Goal: Transaction & Acquisition: Purchase product/service

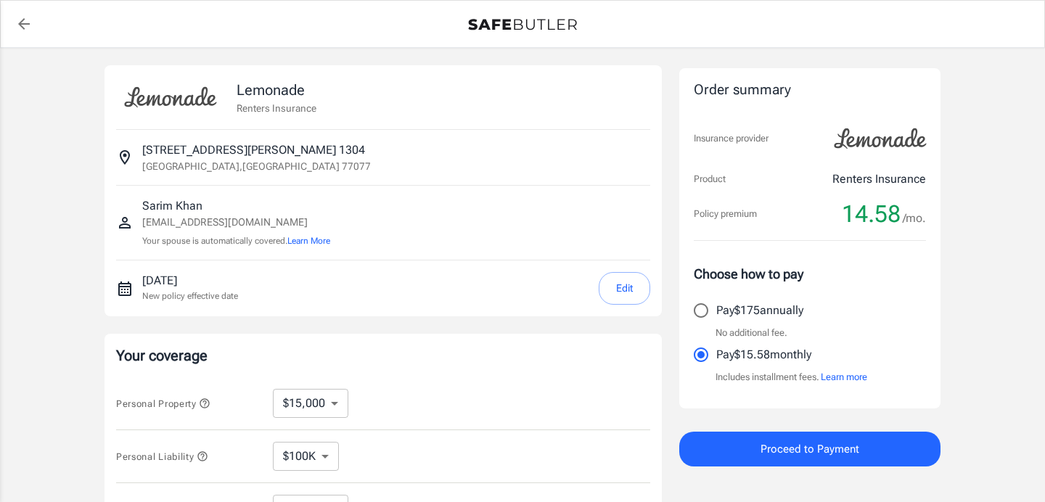
select select "15000"
select select "500"
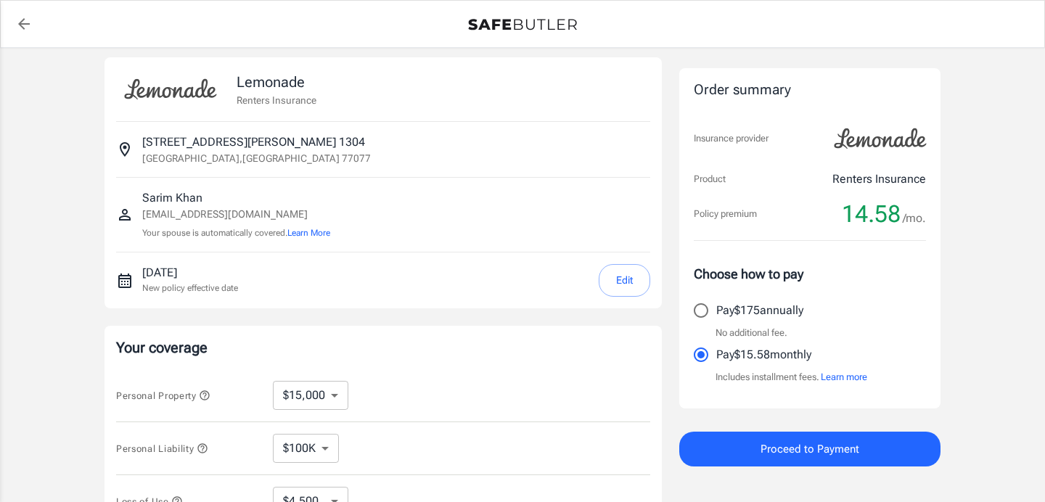
scroll to position [276, 0]
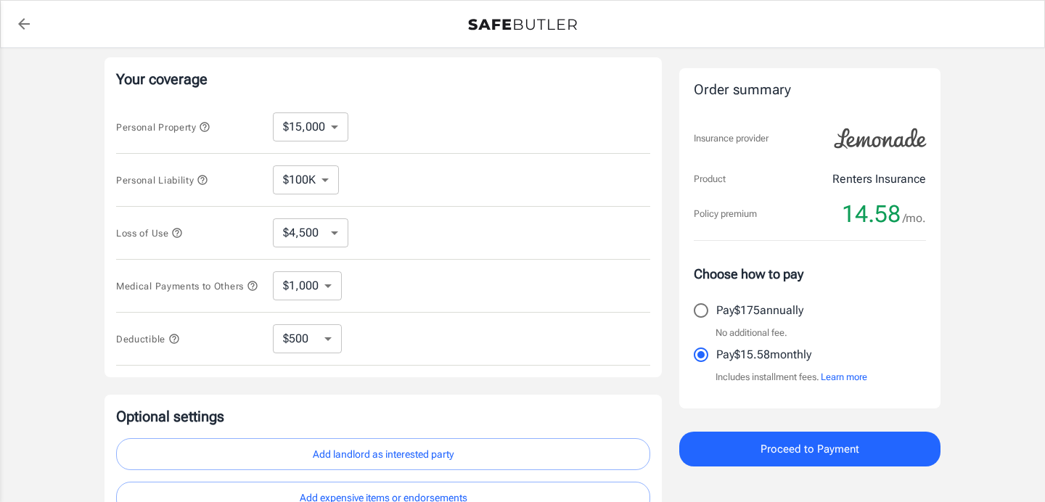
click at [323, 126] on select "$10,000 $15,000 $20,000 $25,000 $30,000 $40,000 $50,000 $100K $150K $200K $250K" at bounding box center [310, 126] width 75 height 29
select select "100000"
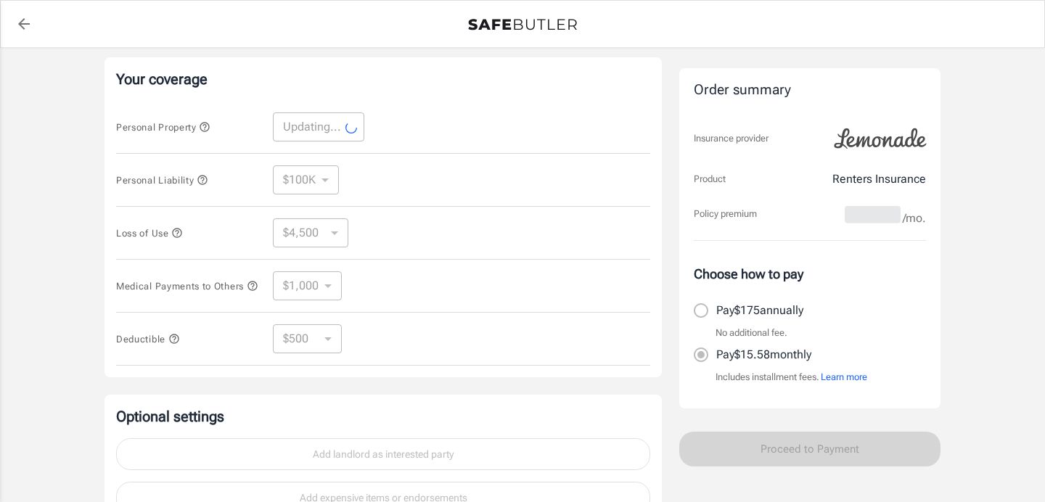
select select "100000"
select select "30000"
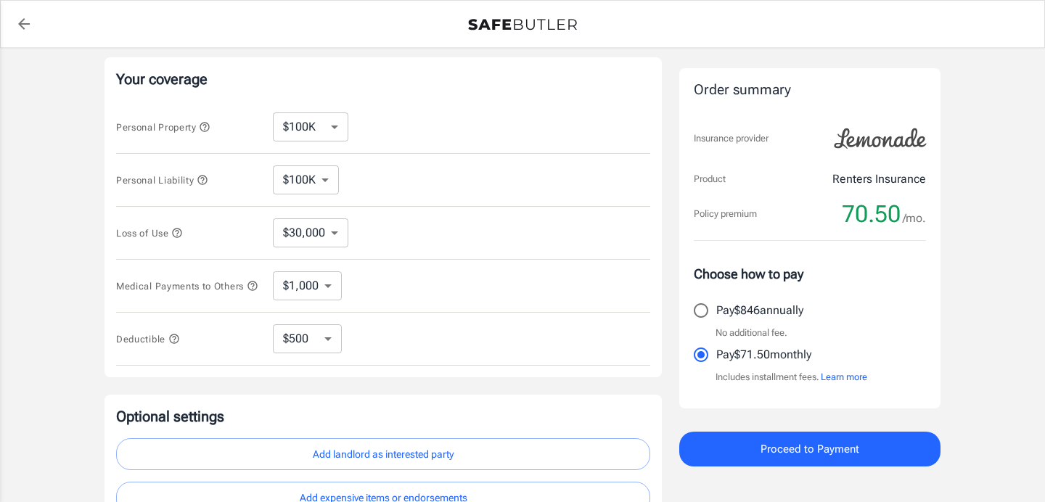
click at [329, 129] on select "$10,000 $15,000 $20,000 $25,000 $30,000 $40,000 $50,000 $100K $150K $200K $250K" at bounding box center [310, 126] width 75 height 29
select select "10000"
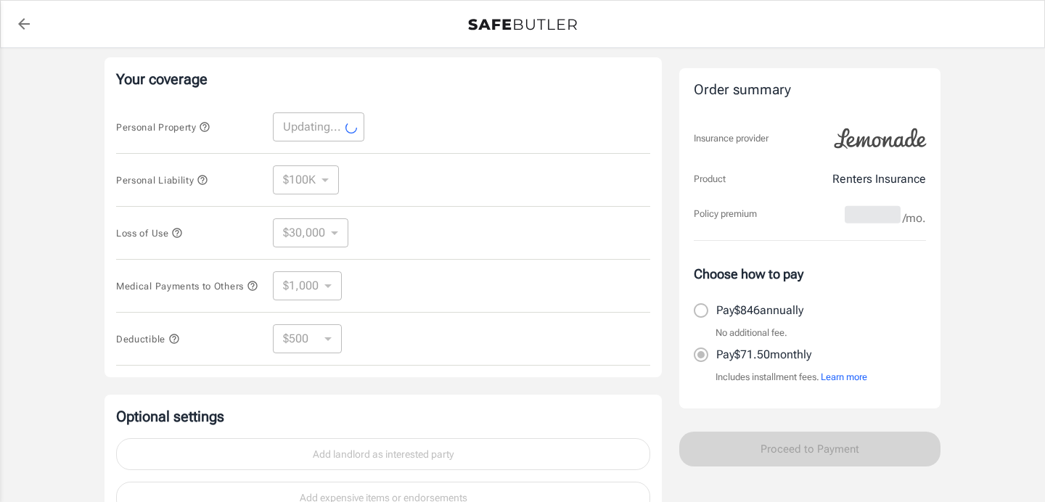
select select "10000"
select select "3000"
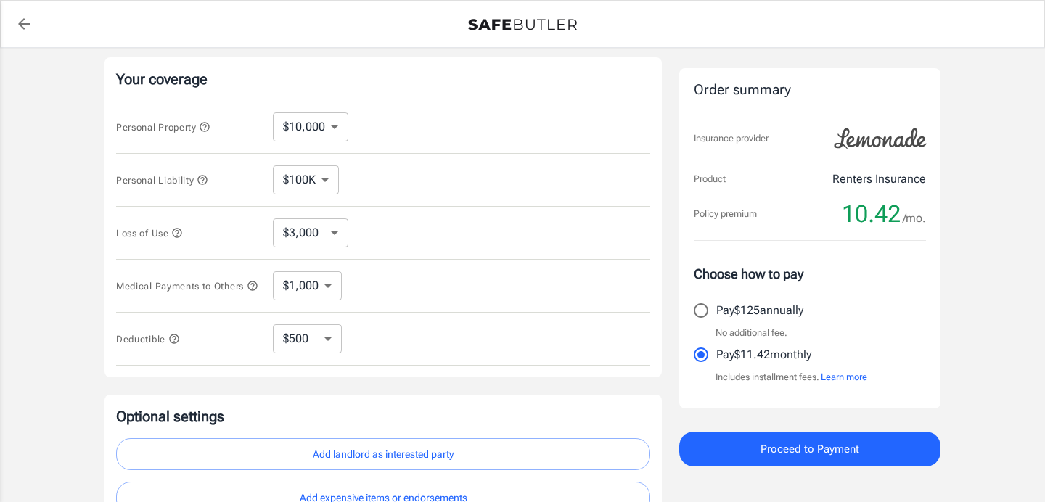
click at [324, 340] on select "$250 $500 $1,000 $2,500" at bounding box center [307, 338] width 69 height 29
select select "250"
click at [334, 349] on select "$250 $500 $1,000 $2,500" at bounding box center [307, 338] width 69 height 29
select select "2500"
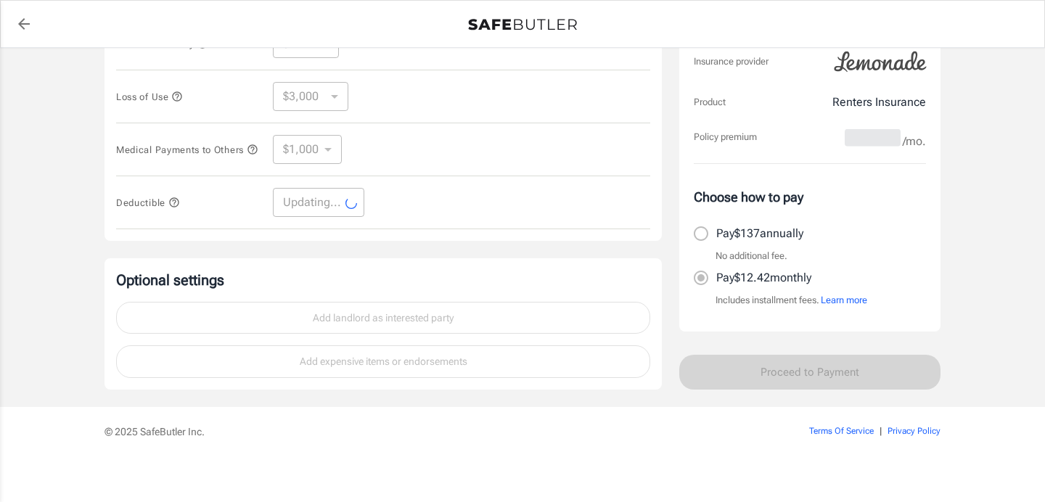
scroll to position [415, 0]
select select "2500"
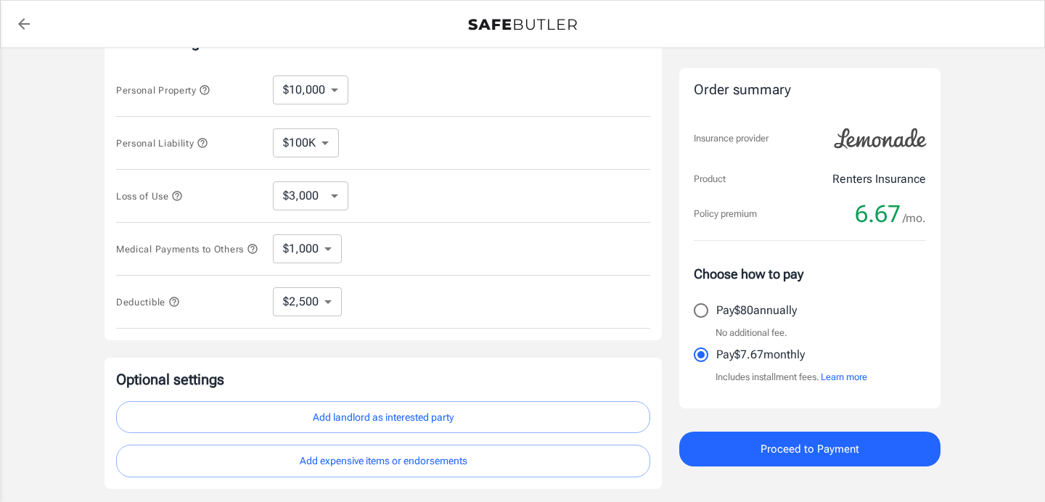
scroll to position [311, 0]
click at [307, 256] on select "$1,000 $2,000 $3,000 $4,000 $5,000" at bounding box center [307, 251] width 69 height 29
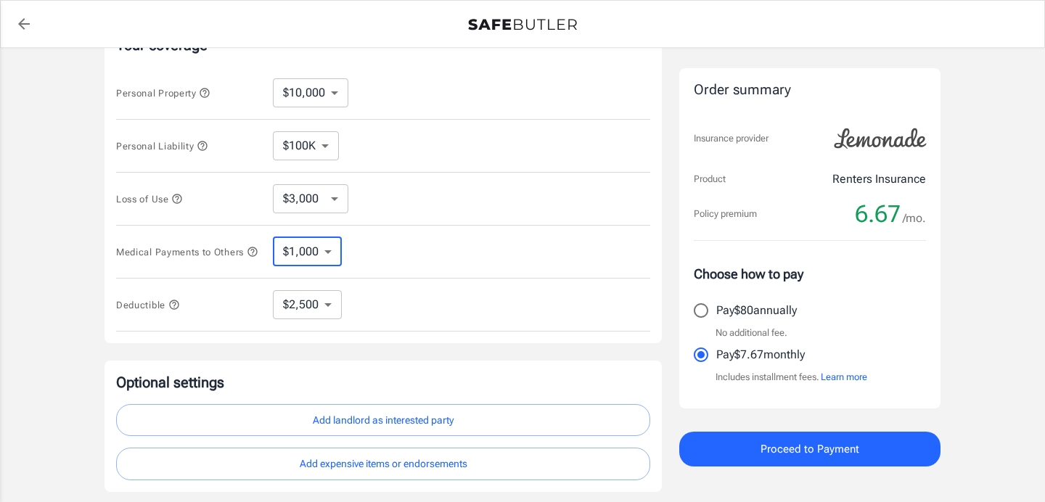
click at [311, 204] on select "$3,000 $6,000 $12,000 $21,000 $36,000 $60,000 $96,000 $153K $198K" at bounding box center [310, 198] width 75 height 29
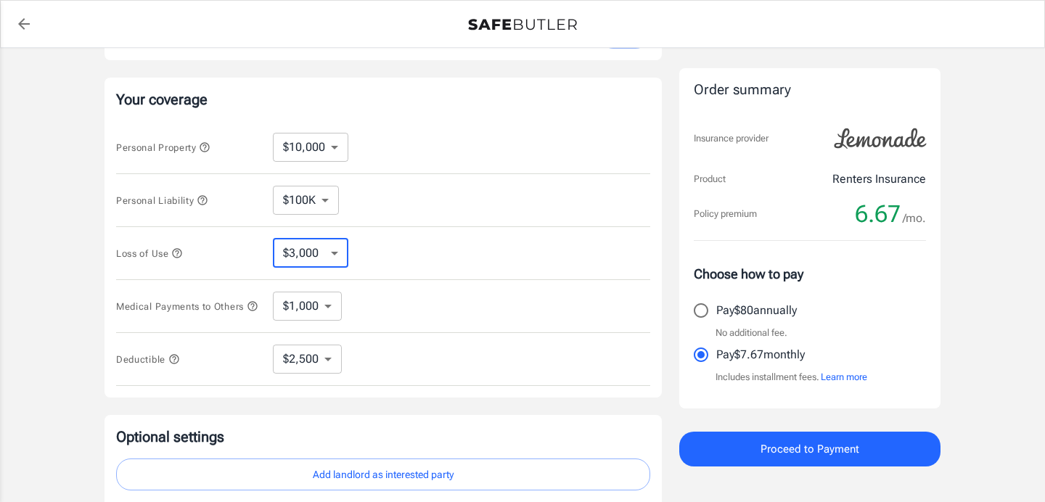
scroll to position [237, 0]
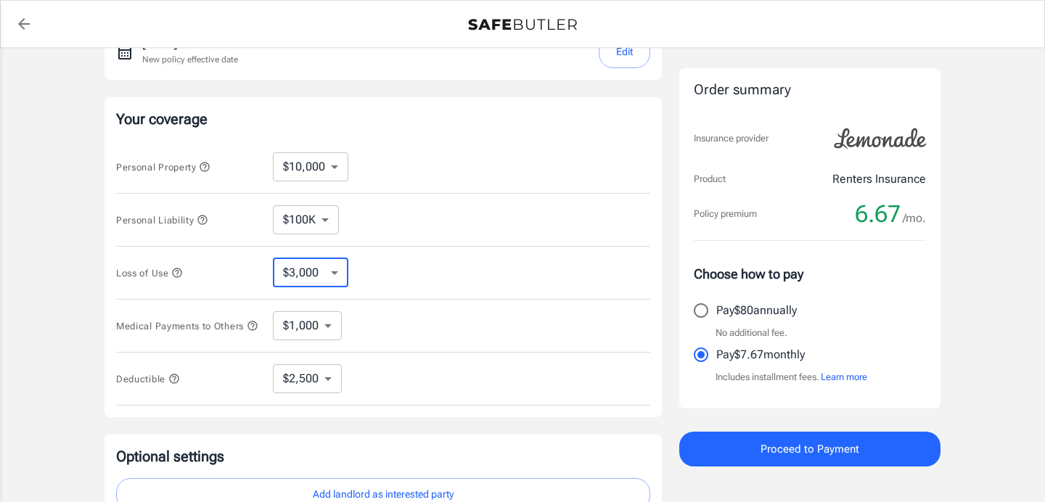
click at [325, 168] on select "$10,000 $15,000 $20,000 $25,000 $30,000 $40,000 $50,000 $100K $150K $200K $250K" at bounding box center [310, 166] width 75 height 29
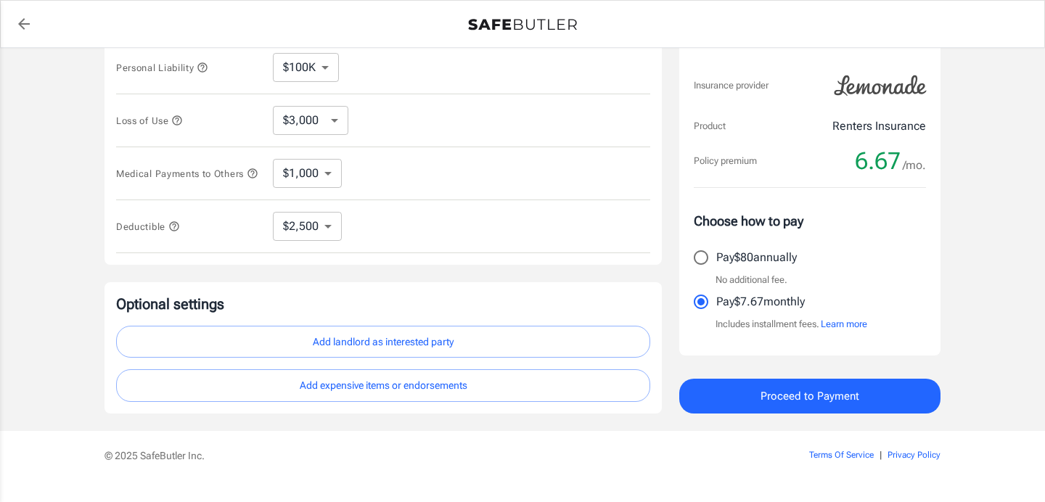
scroll to position [393, 0]
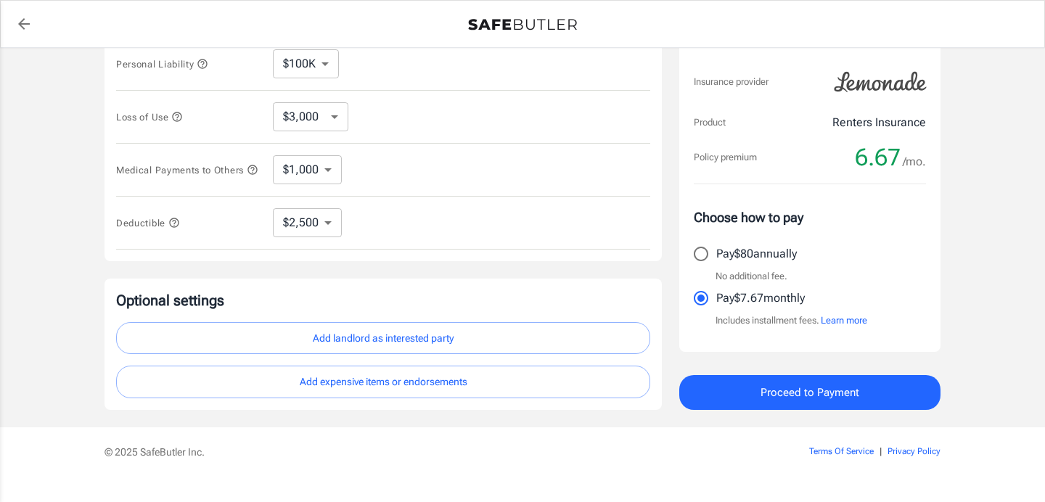
click at [369, 341] on button "Add landlord as interested party" at bounding box center [383, 338] width 534 height 33
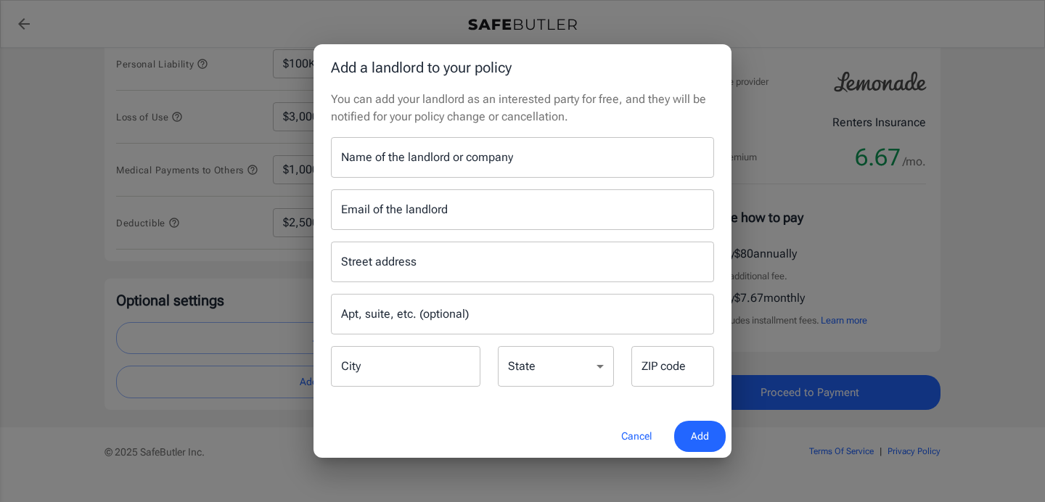
click at [470, 147] on div "Name of the landlord or company Name of the landlord or company" at bounding box center [522, 157] width 383 height 41
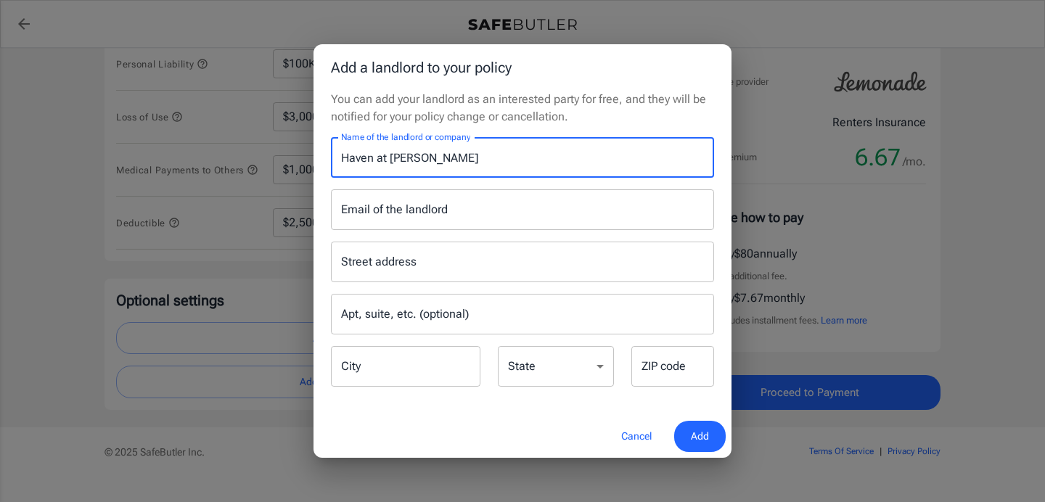
click at [395, 157] on input "Haven at [PERSON_NAME]" at bounding box center [522, 157] width 383 height 41
type input "Haven at [GEOGRAPHIC_DATA]"
click at [401, 208] on input "Email of the landlord" at bounding box center [522, 209] width 383 height 41
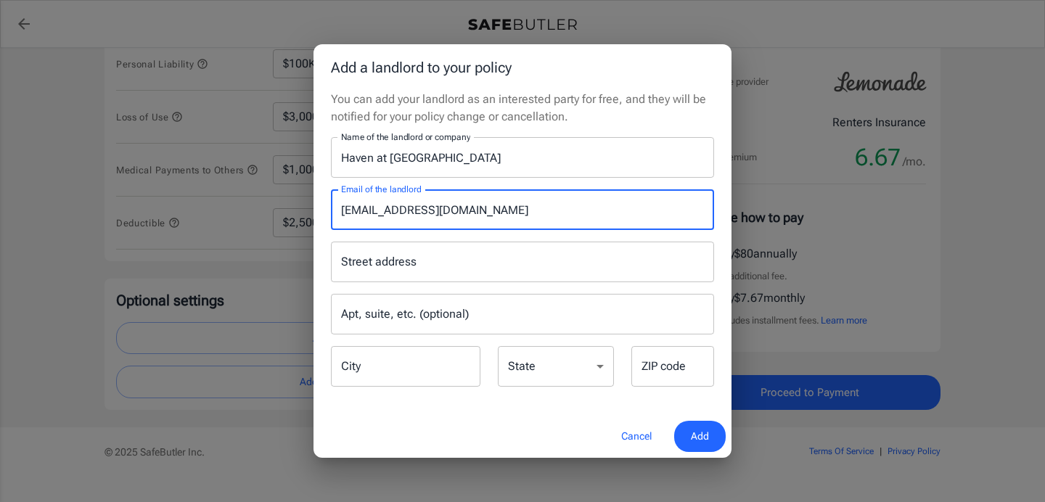
type input "[EMAIL_ADDRESS][DOMAIN_NAME]"
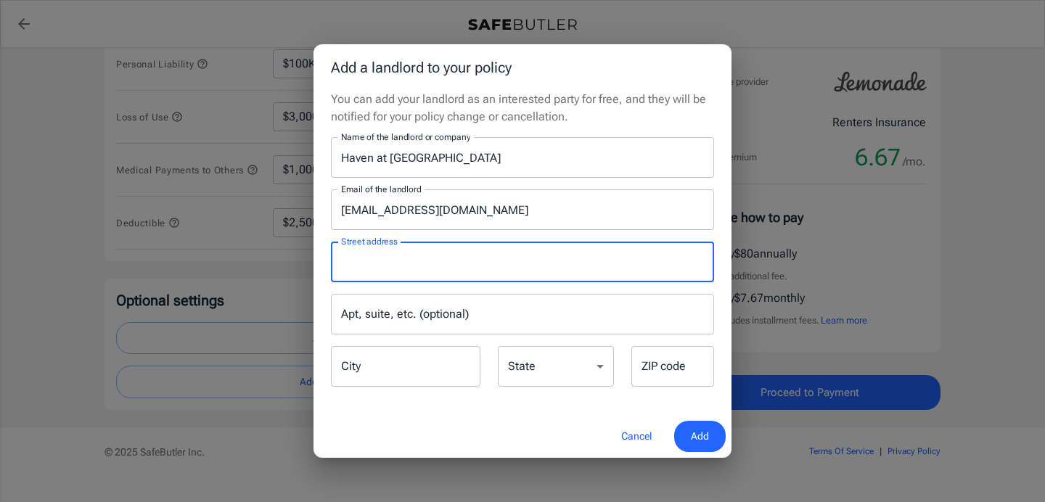
click at [398, 262] on input "Street address" at bounding box center [522, 262] width 370 height 28
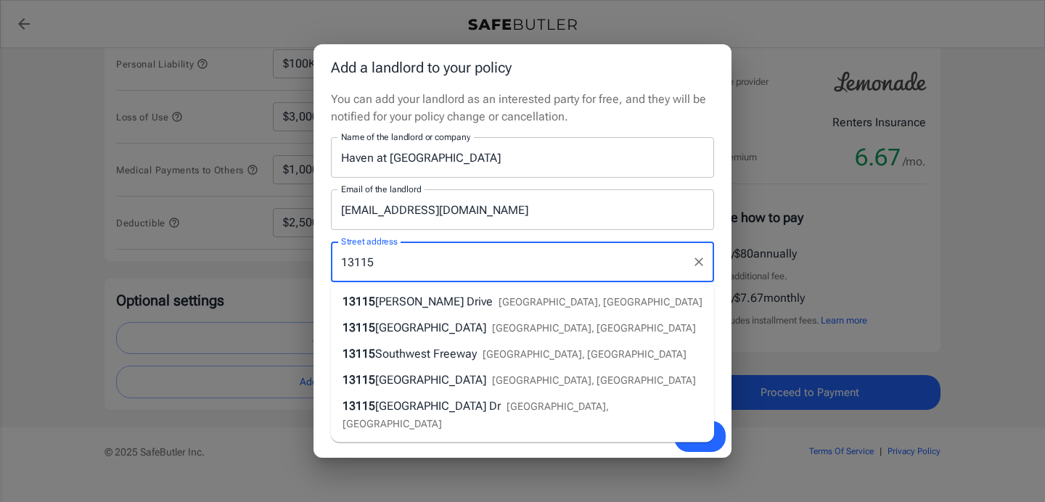
click at [422, 300] on span "[PERSON_NAME] Drive" at bounding box center [434, 302] width 118 height 14
type input "[STREET_ADDRESS][PERSON_NAME]"
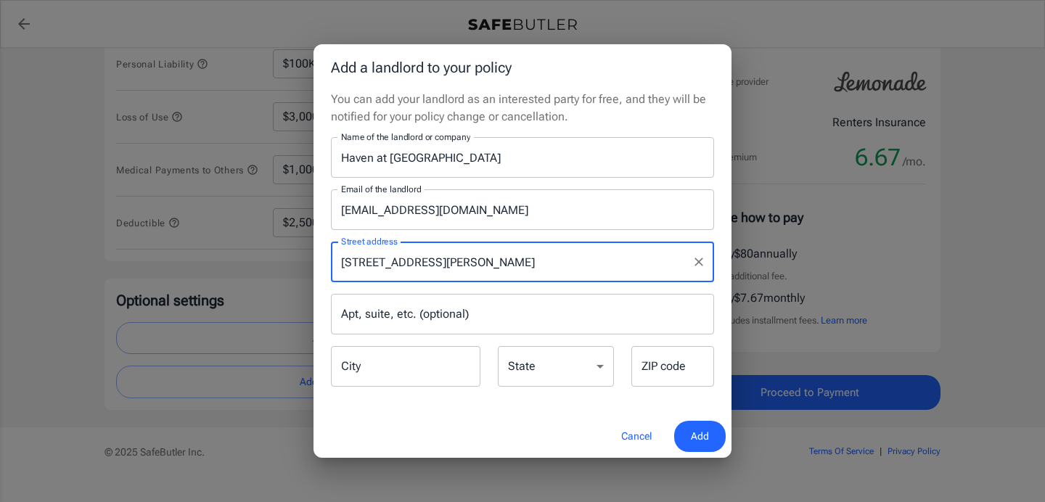
type input "[GEOGRAPHIC_DATA]"
select select "[GEOGRAPHIC_DATA]"
type input "77077"
type input "[STREET_ADDRESS][PERSON_NAME]"
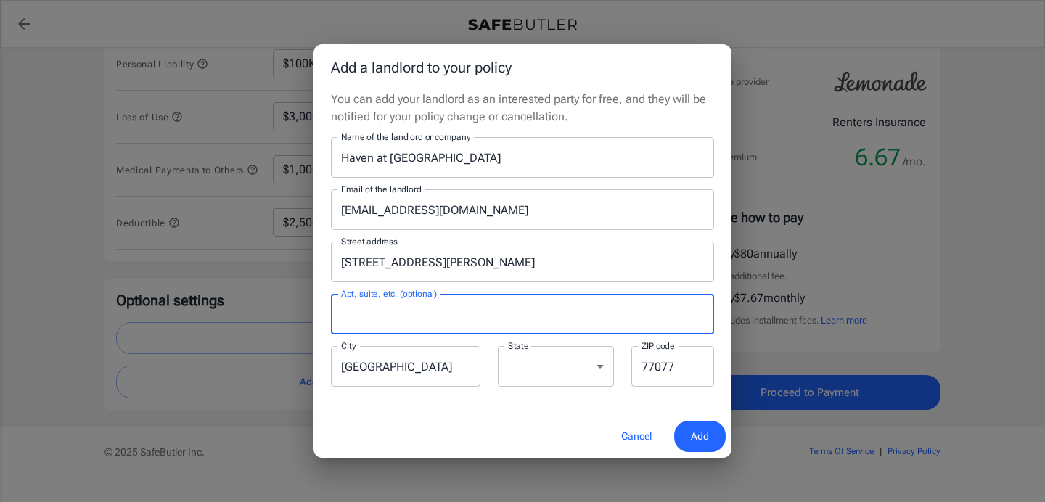
click at [353, 309] on input "Apt, suite, etc. (optional)" at bounding box center [522, 314] width 383 height 41
type input "1304"
click at [701, 434] on span "Add" at bounding box center [700, 436] width 18 height 18
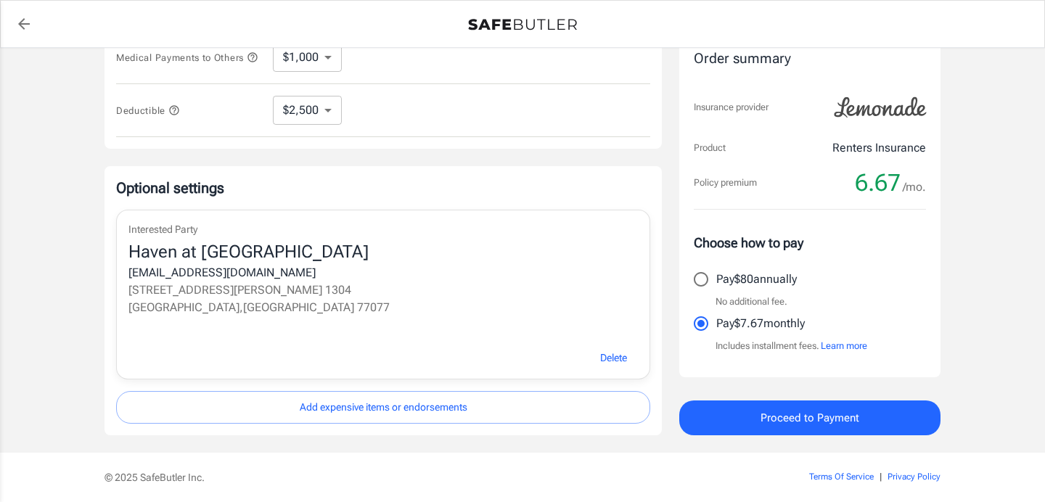
scroll to position [497, 0]
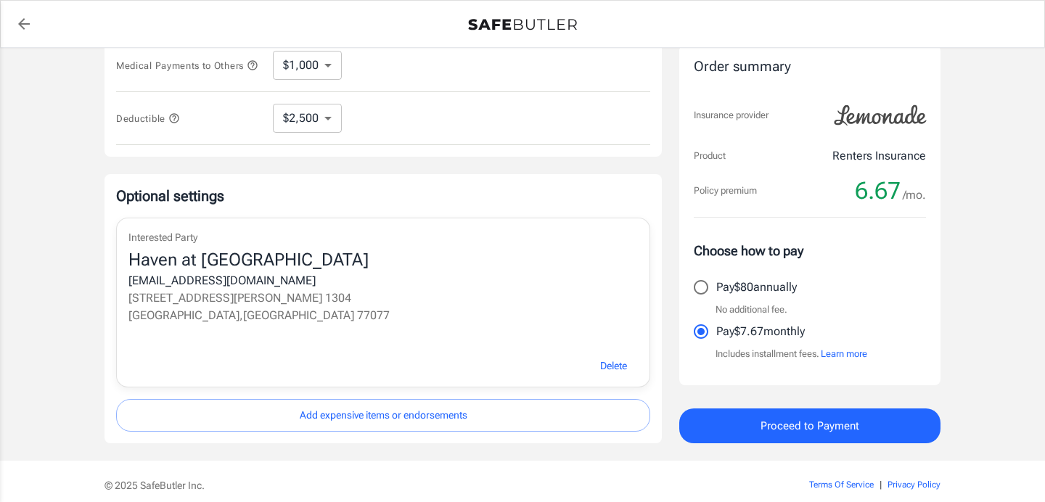
click at [152, 267] on div "Haven at [GEOGRAPHIC_DATA]" at bounding box center [382, 260] width 509 height 23
click at [617, 373] on span "Delete" at bounding box center [613, 366] width 27 height 18
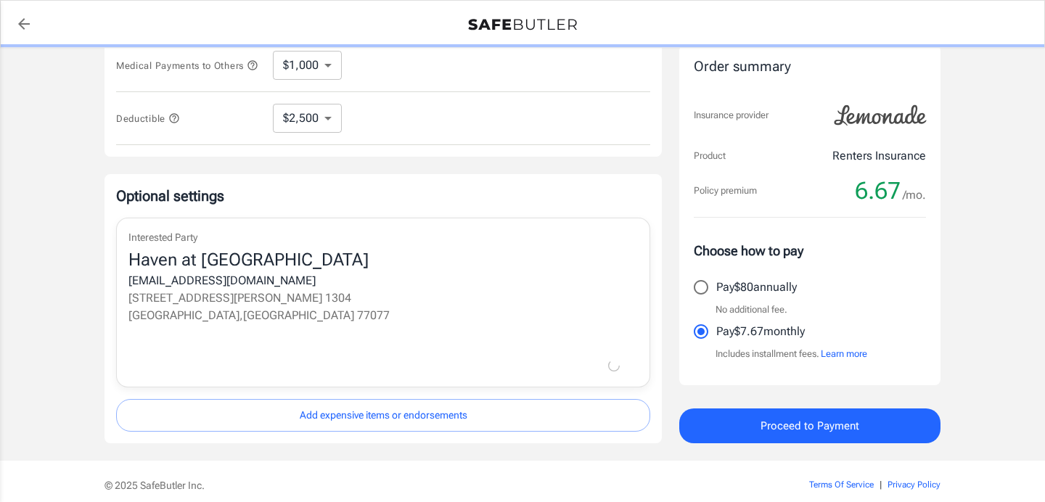
scroll to position [425, 0]
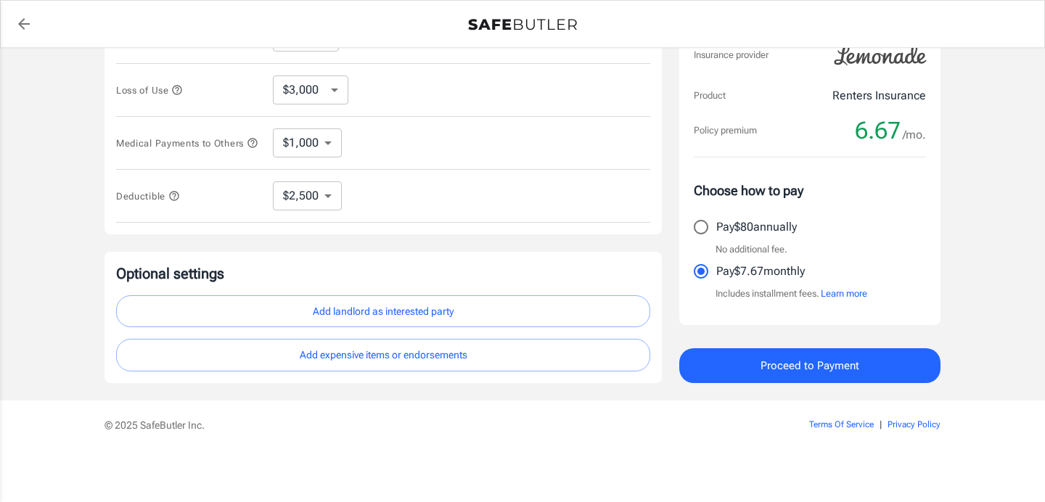
click at [347, 315] on button "Add landlord as interested party" at bounding box center [383, 311] width 534 height 33
select select "[GEOGRAPHIC_DATA]"
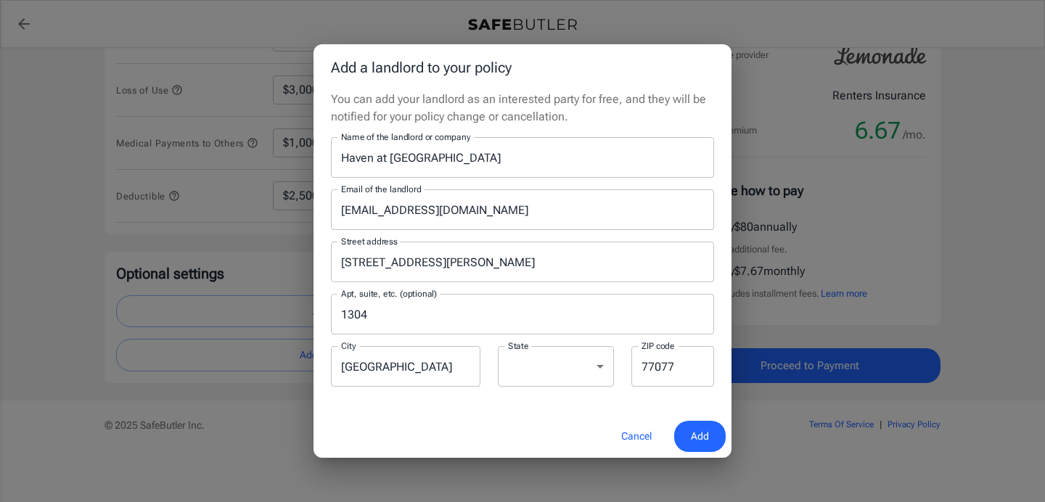
click at [442, 155] on input "Haven at [GEOGRAPHIC_DATA]" at bounding box center [522, 157] width 383 height 41
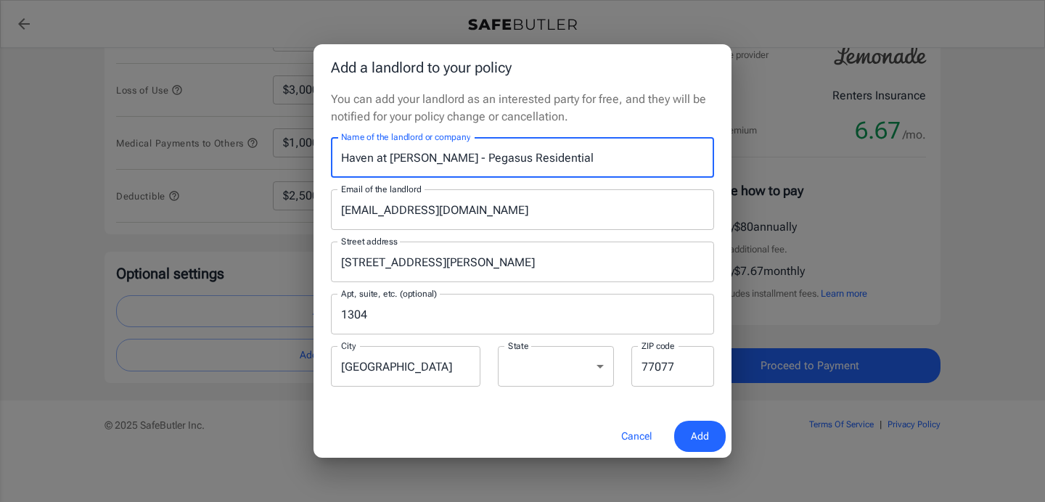
type input "Haven at [PERSON_NAME] - Pegasus Residential"
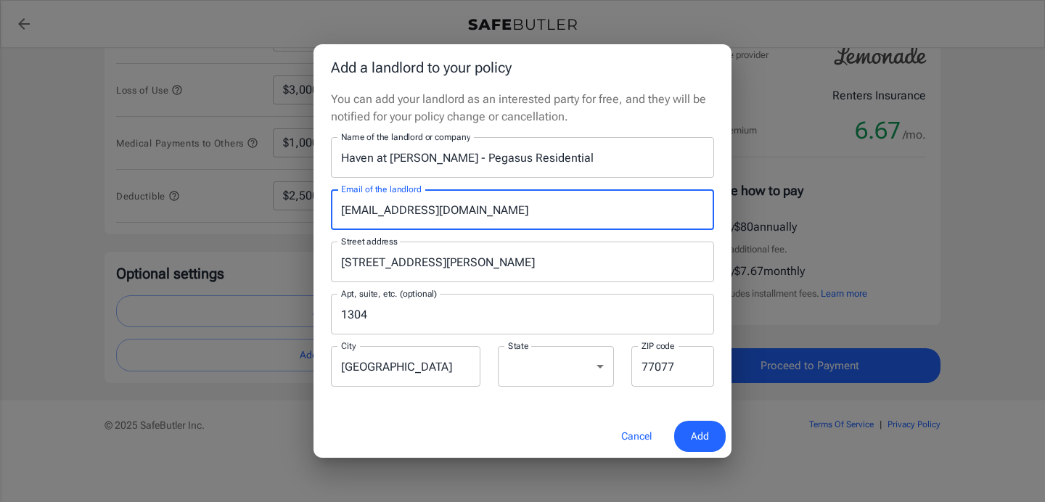
click at [487, 212] on input "[EMAIL_ADDRESS][DOMAIN_NAME]" at bounding box center [522, 209] width 383 height 41
type input "[EMAIL_ADDRESS][DOMAIN_NAME]"
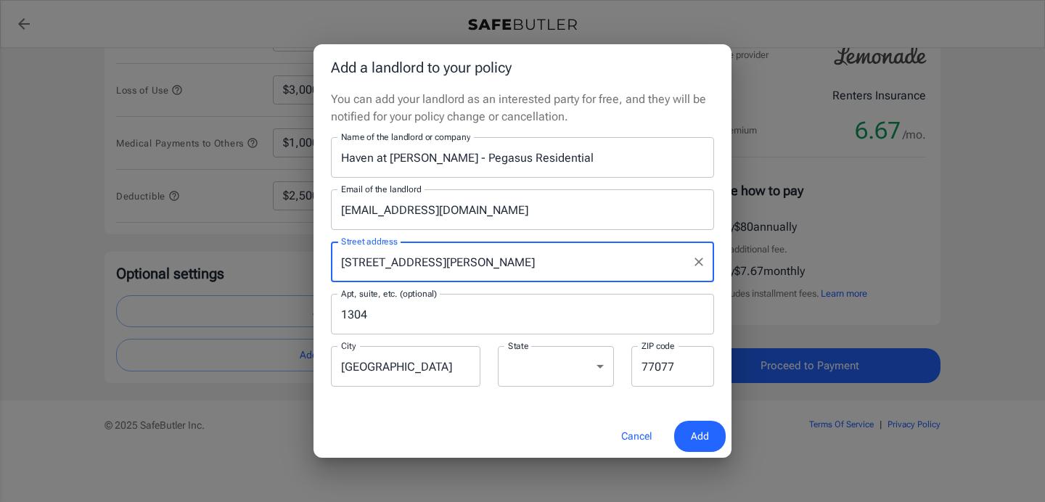
click at [697, 441] on span "Add" at bounding box center [700, 436] width 18 height 18
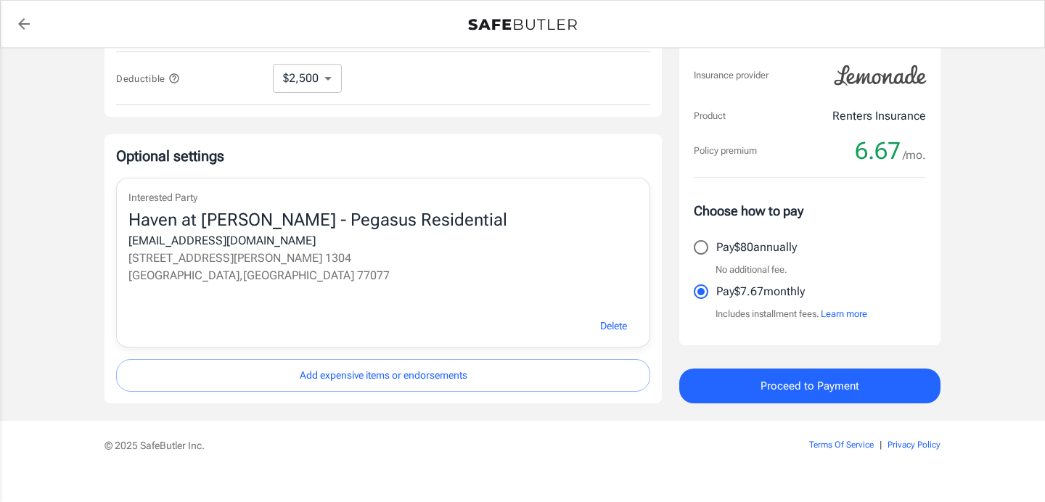
scroll to position [563, 0]
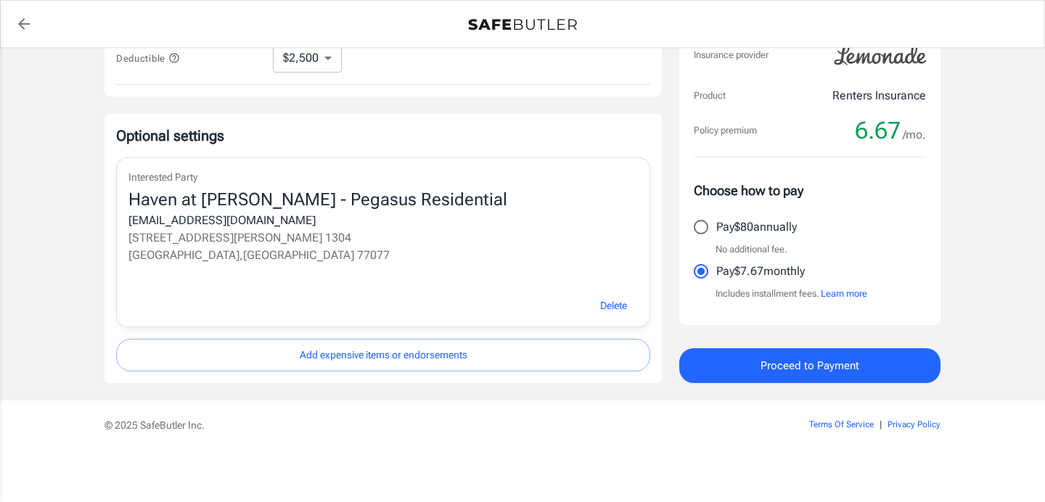
click at [832, 364] on span "Proceed to Payment" at bounding box center [810, 365] width 99 height 19
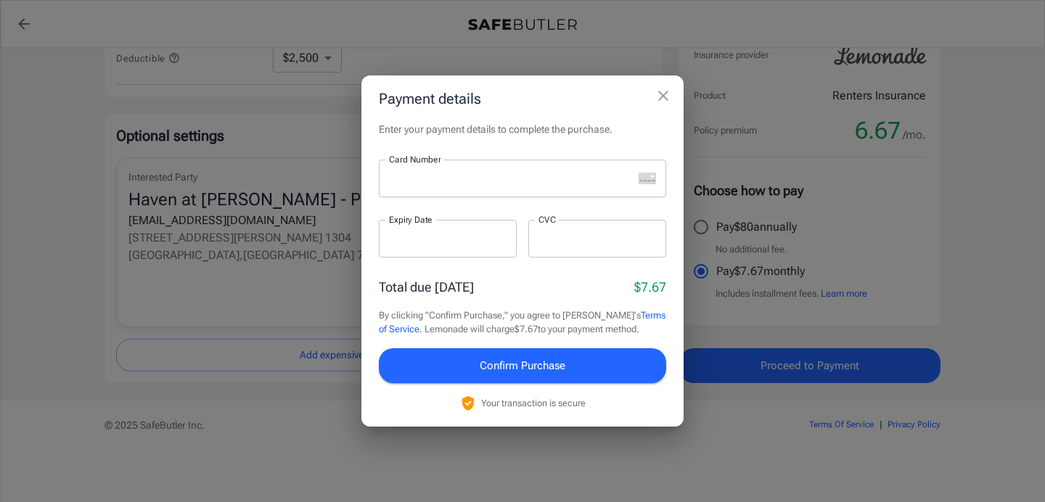
click at [839, 208] on div "Payment details Enter your payment details to complete the purchase. Card Numbe…" at bounding box center [522, 251] width 1045 height 502
click at [661, 95] on icon "close" at bounding box center [663, 95] width 17 height 17
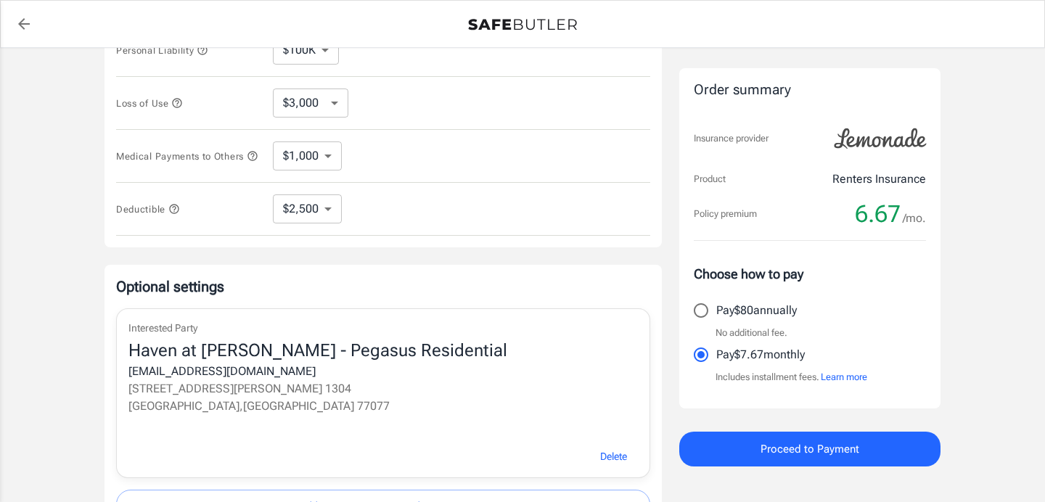
scroll to position [404, 0]
click at [874, 216] on span "6.67" at bounding box center [878, 214] width 46 height 29
click at [766, 460] on button "Proceed to Payment" at bounding box center [809, 449] width 261 height 35
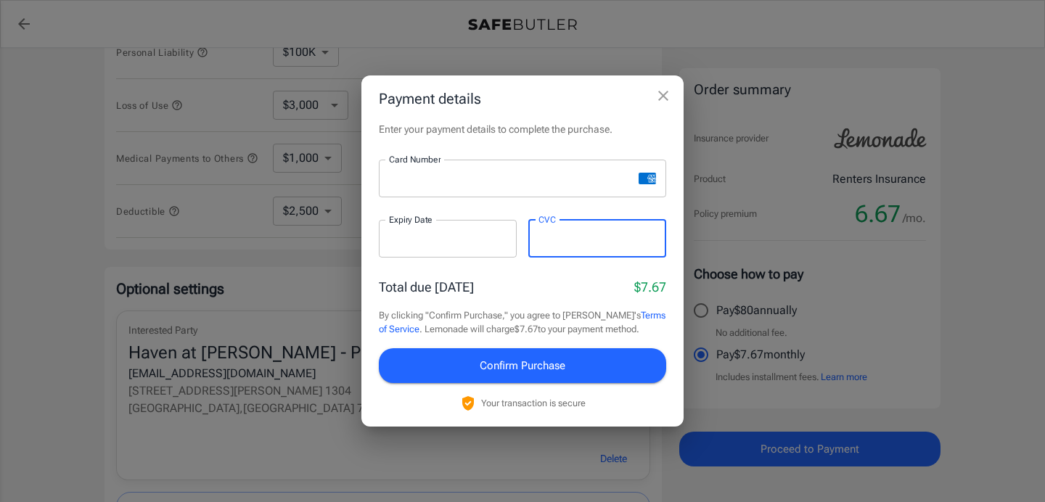
click at [461, 358] on button "Confirm Purchase" at bounding box center [522, 365] width 287 height 35
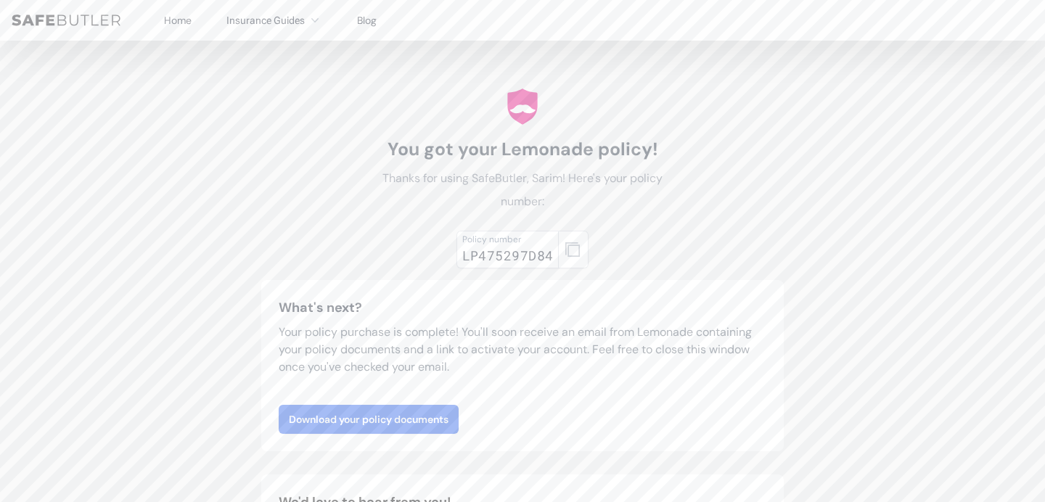
scroll to position [66, 0]
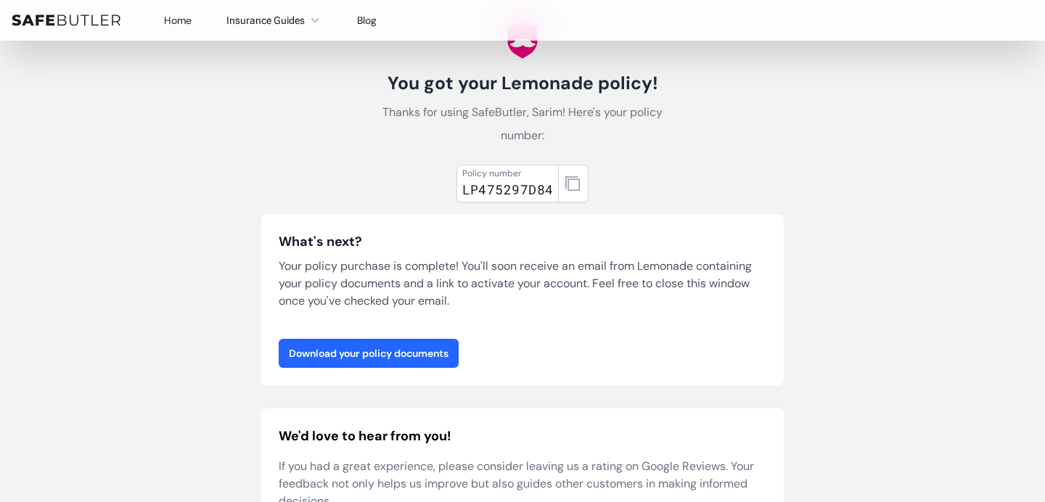
click at [407, 351] on link "Download your policy documents" at bounding box center [369, 353] width 180 height 29
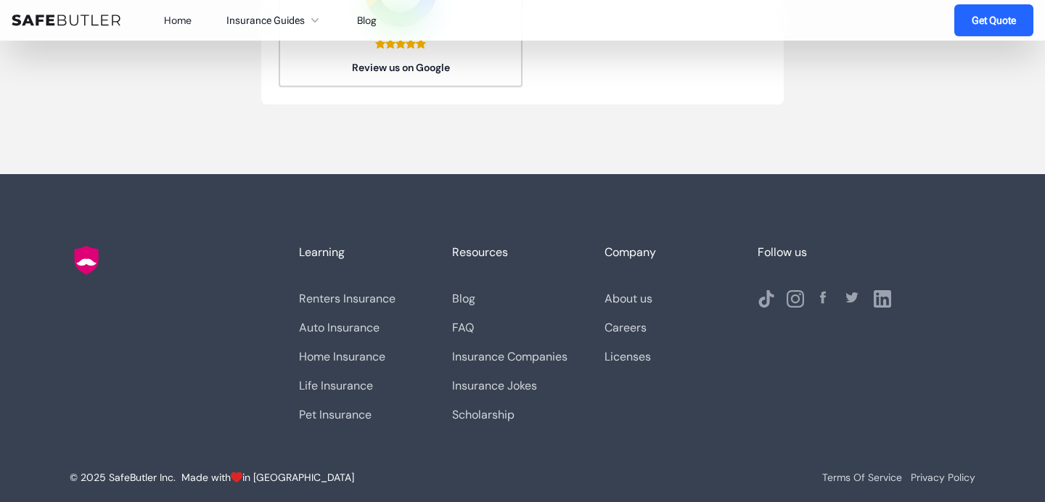
scroll to position [0, 0]
